Goal: Task Accomplishment & Management: Manage account settings

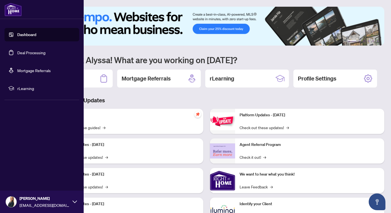
click at [23, 53] on link "Deal Processing" at bounding box center [31, 52] width 28 height 5
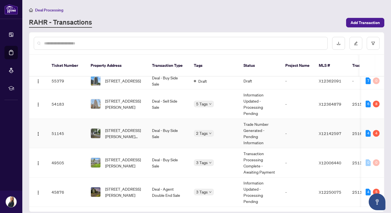
scroll to position [21, 0]
click at [37, 102] on img "button" at bounding box center [38, 104] width 4 height 4
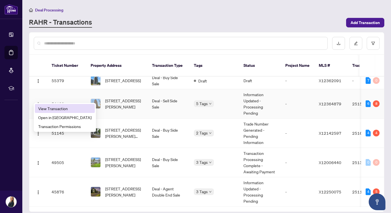
click at [57, 107] on span "View Transaction" at bounding box center [64, 108] width 53 height 6
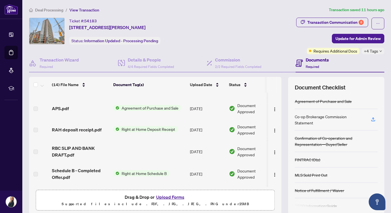
scroll to position [144, 0]
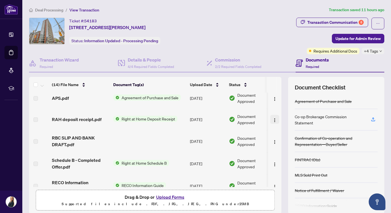
click at [274, 119] on img "button" at bounding box center [275, 120] width 4 height 4
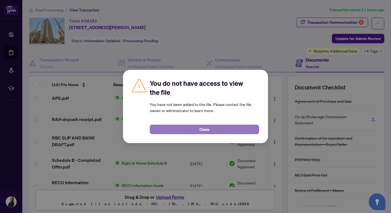
click at [220, 131] on button "Close" at bounding box center [204, 128] width 109 height 9
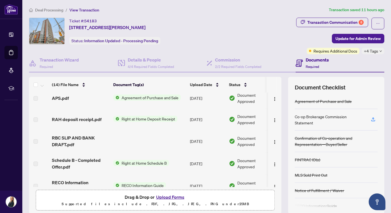
click at [70, 119] on span "RAH deposit receipt.pdf" at bounding box center [77, 119] width 50 height 7
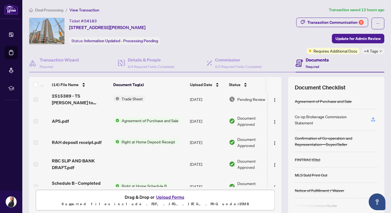
scroll to position [114, 0]
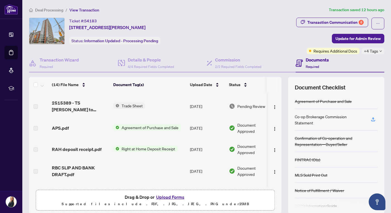
click at [151, 148] on span "Right at Home Deposit Receipt" at bounding box center [148, 148] width 58 height 6
click at [155, 167] on span "Right at Home Deposit Receipt" at bounding box center [148, 166] width 58 height 6
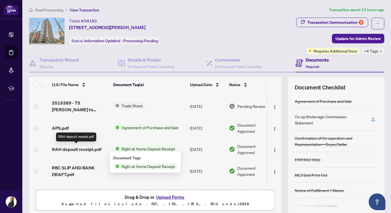
click at [80, 149] on span "RAH deposit receipt.pdf" at bounding box center [77, 149] width 50 height 7
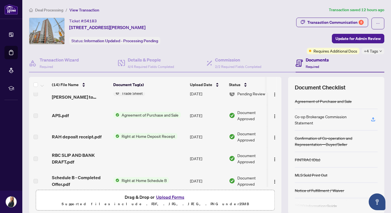
scroll to position [126, 0]
click at [273, 138] on img "button" at bounding box center [275, 138] width 4 height 4
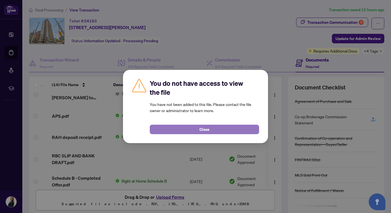
click at [223, 129] on button "Close" at bounding box center [204, 128] width 109 height 9
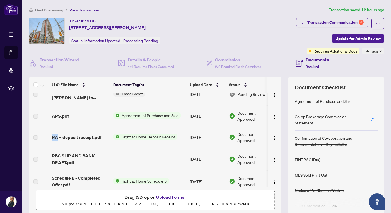
drag, startPoint x: 102, startPoint y: 137, endPoint x: 51, endPoint y: 136, distance: 50.8
click at [51, 136] on td "RAH deposit receipt.pdf" at bounding box center [80, 136] width 61 height 21
click at [104, 136] on div "RAH deposit receipt.pdf" at bounding box center [80, 137] width 57 height 7
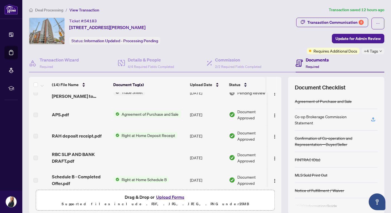
scroll to position [154, 0]
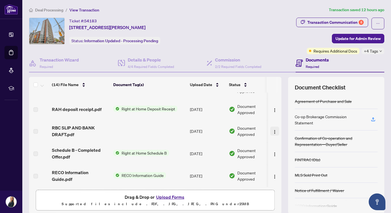
click at [273, 132] on img "button" at bounding box center [275, 131] width 4 height 4
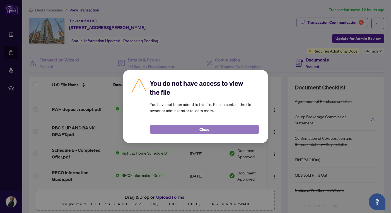
click at [204, 129] on span "Close" at bounding box center [204, 129] width 10 height 9
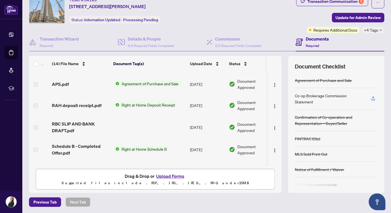
scroll to position [138, 0]
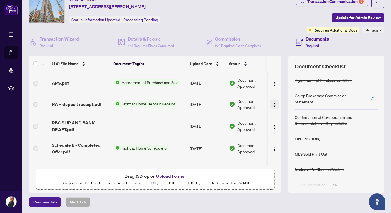
click at [275, 104] on img "button" at bounding box center [275, 105] width 4 height 4
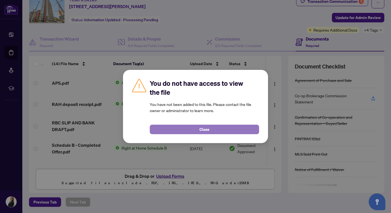
click at [201, 131] on span "Close" at bounding box center [204, 129] width 10 height 9
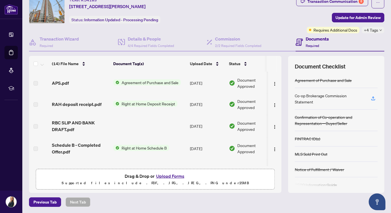
click at [98, 103] on span "RAH deposit receipt.pdf" at bounding box center [77, 104] width 50 height 7
click at [145, 135] on td at bounding box center [149, 126] width 77 height 22
click at [276, 107] on button "button" at bounding box center [274, 104] width 9 height 9
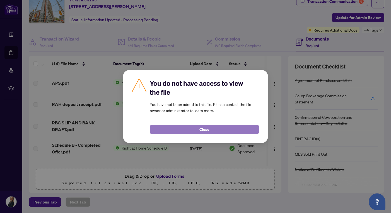
click at [223, 128] on button "Close" at bounding box center [204, 128] width 109 height 9
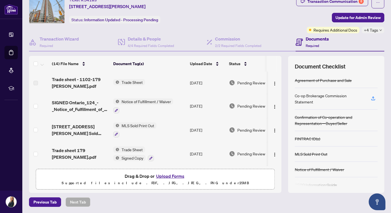
scroll to position [0, 0]
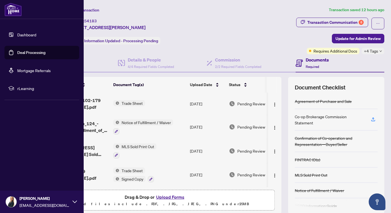
click at [75, 201] on icon at bounding box center [75, 201] width 4 height 3
click at [20, 169] on span "Logout" at bounding box center [22, 168] width 13 height 9
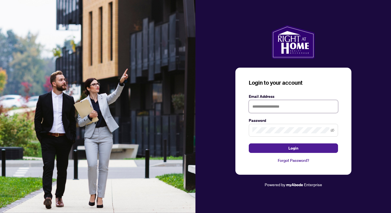
type input "**********"
